Goal: Information Seeking & Learning: Learn about a topic

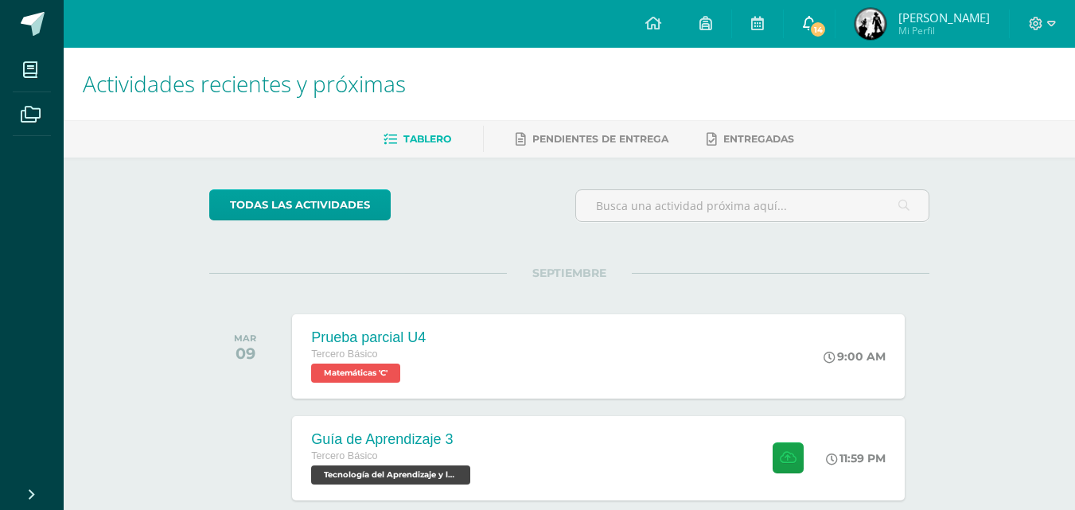
click at [822, 36] on span "14" at bounding box center [819, 30] width 18 height 18
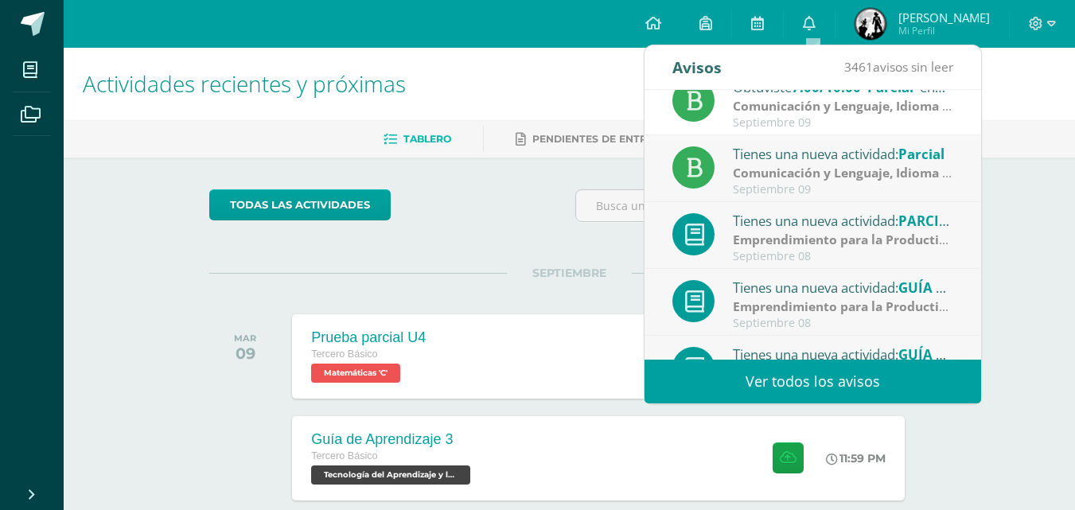
scroll to position [265, 0]
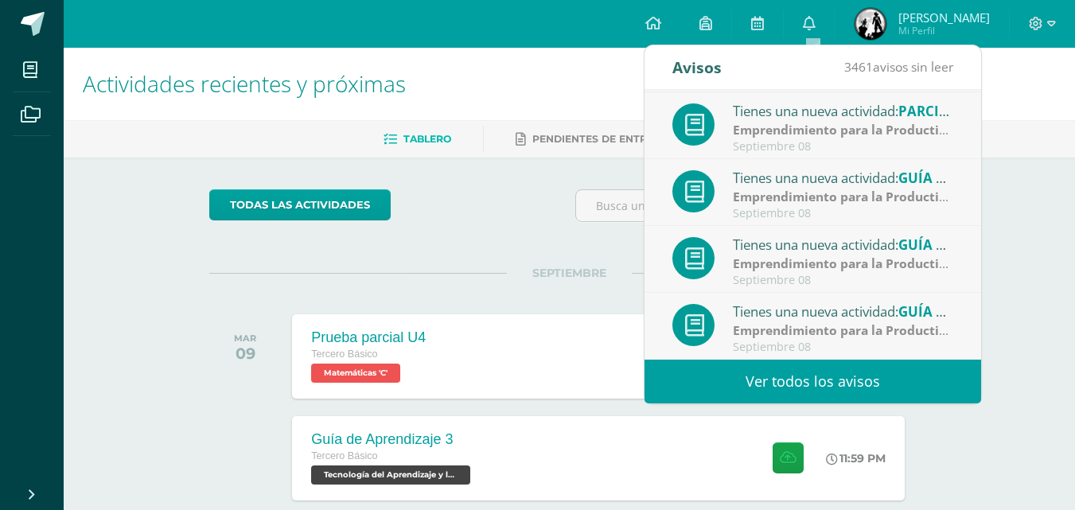
click at [934, 388] on link "Ver todos los avisos" at bounding box center [813, 382] width 337 height 44
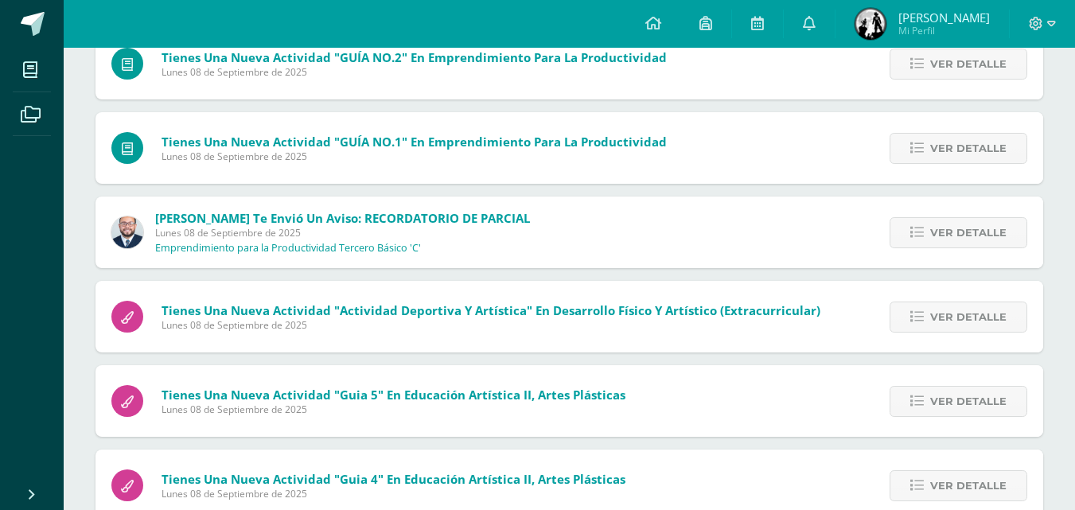
scroll to position [651, 0]
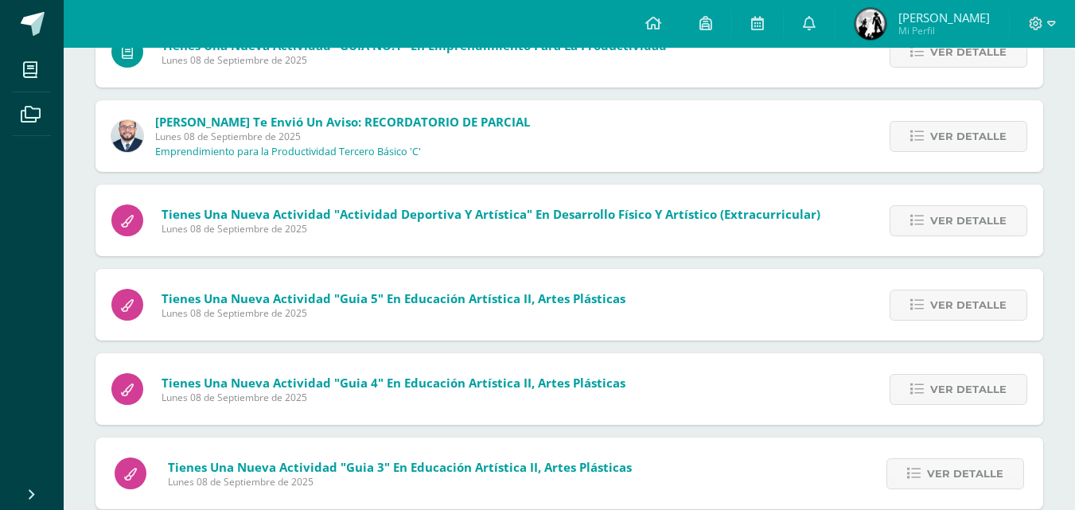
click at [570, 507] on div "Tienes una nueva actividad "Guia 3" En Educación Artística II, Artes Plásticas …" at bounding box center [374, 474] width 556 height 72
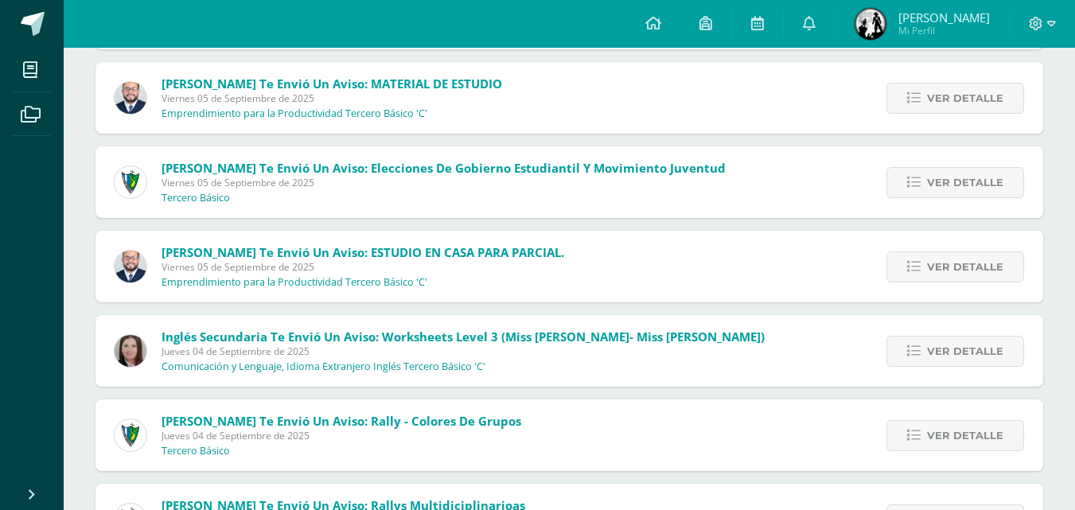
scroll to position [1397, 0]
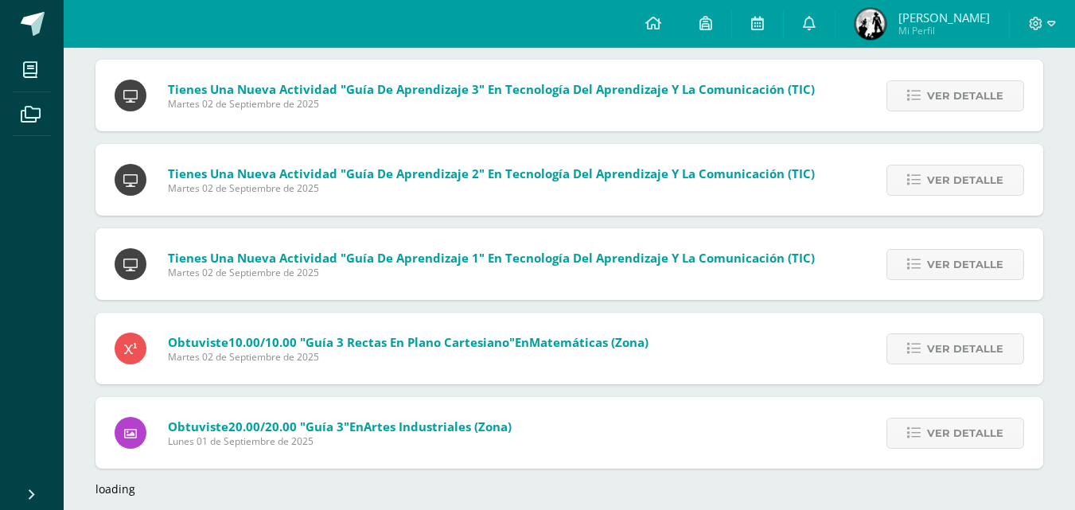
scroll to position [2304, 0]
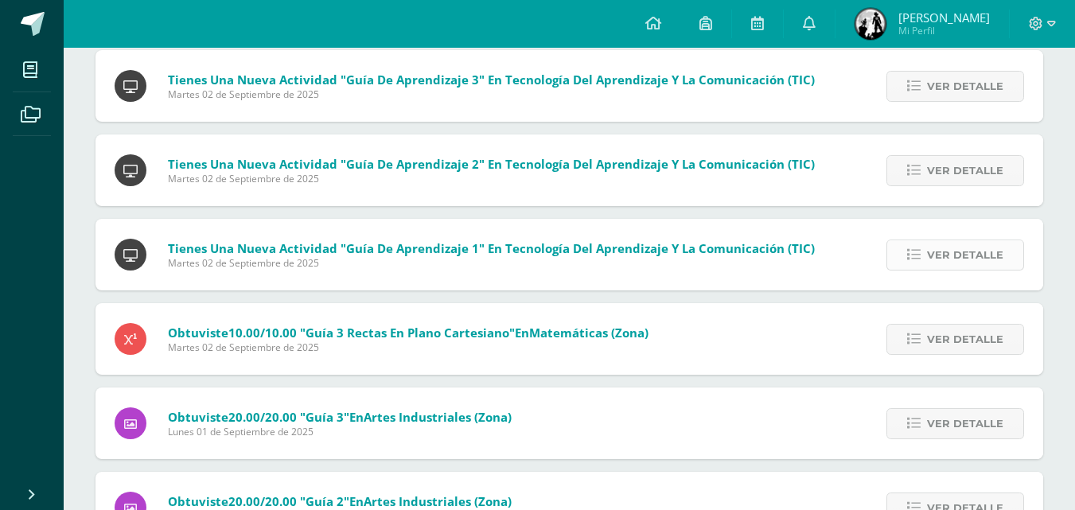
click at [904, 248] on link "Ver detalle" at bounding box center [956, 255] width 138 height 31
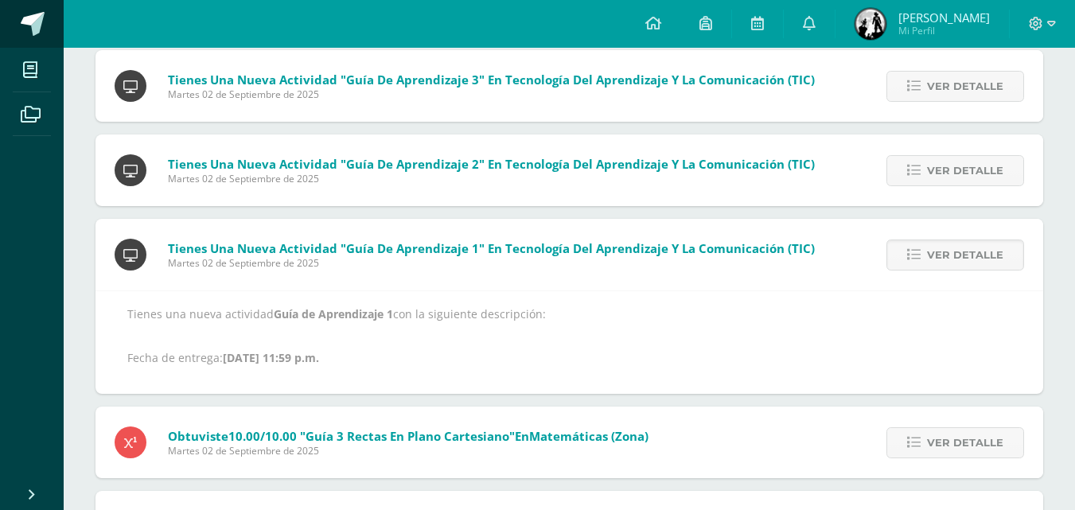
click at [30, 8] on link at bounding box center [32, 24] width 64 height 48
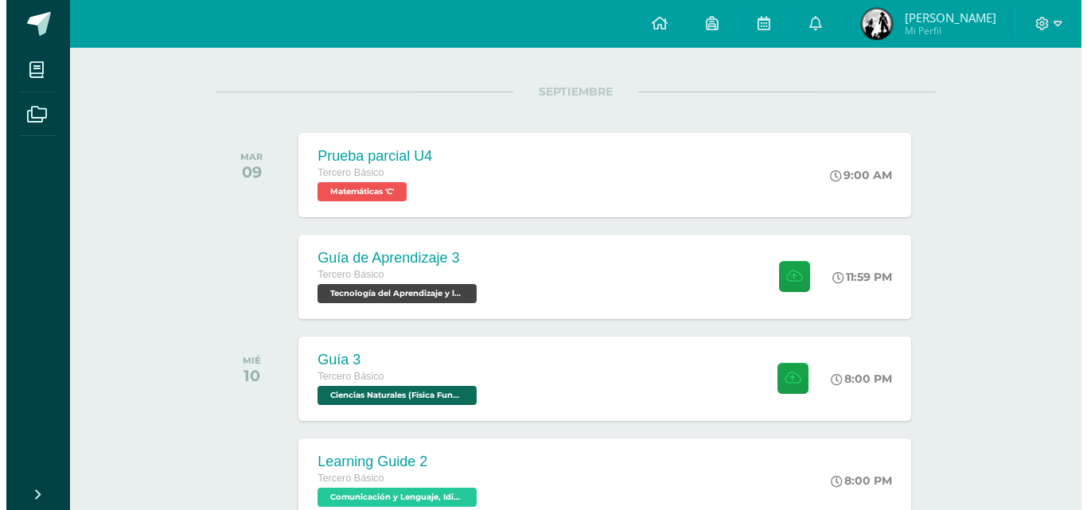
scroll to position [198, 0]
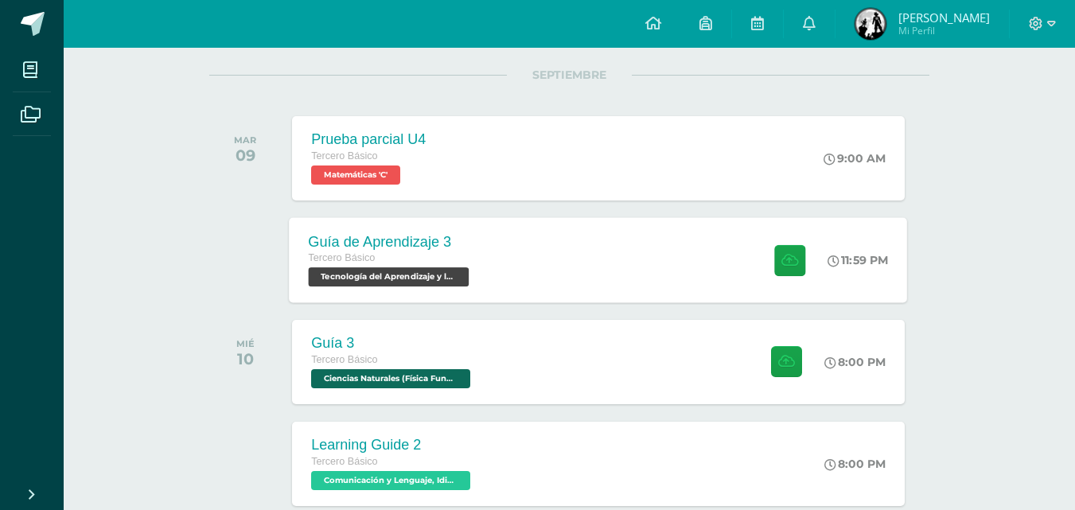
click at [528, 246] on div "Guía de Aprendizaje 3 Tercero Básico Tecnología del Aprendizaje y la Comunicaci…" at bounding box center [599, 259] width 619 height 85
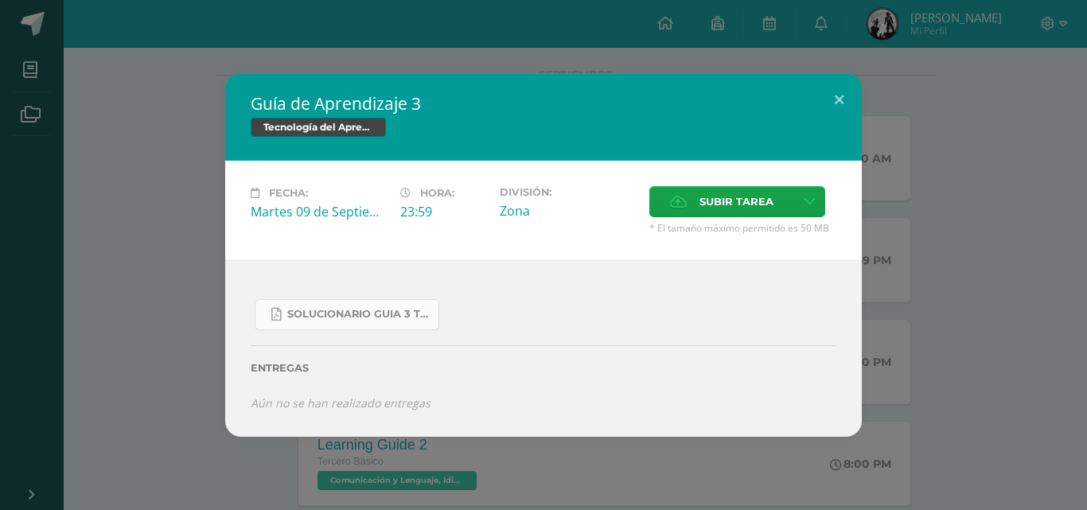
click at [357, 322] on link "SOLUCIONARIO GUIA 3 TKINTER PYTHON III BASICO PROBLEMAS INTERMEDIOS.pdf" at bounding box center [347, 314] width 185 height 31
